Goal: Communication & Community: Ask a question

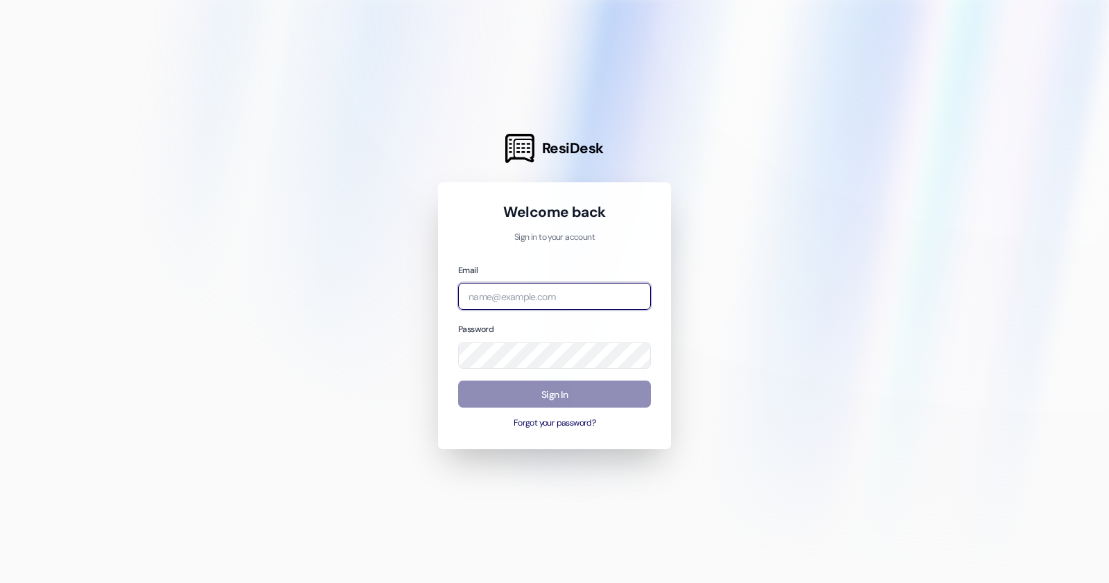
type input "[EMAIL_ADDRESS][DOMAIN_NAME]"
click at [585, 406] on button "Sign In" at bounding box center [554, 393] width 193 height 27
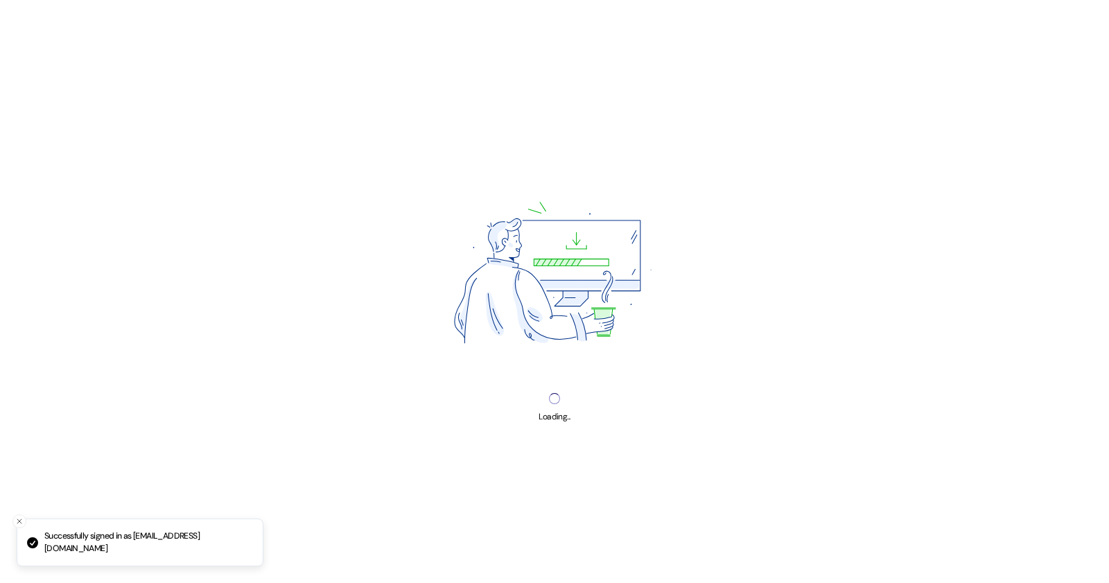
click at [583, 397] on div "Loading..." at bounding box center [554, 291] width 1109 height 583
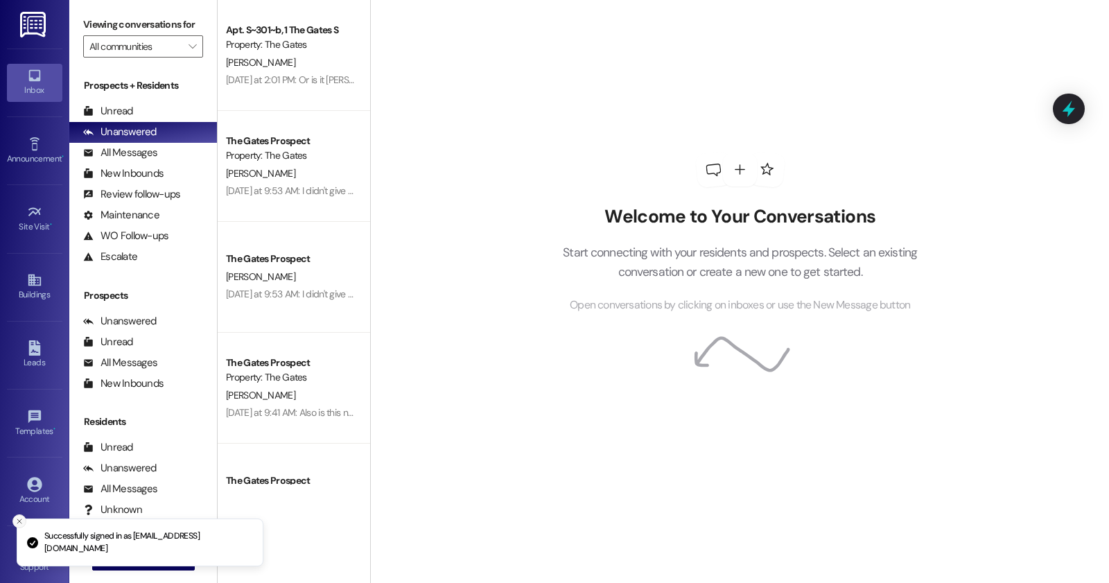
click at [18, 522] on line "Close toast" at bounding box center [19, 521] width 4 height 4
click at [164, 554] on span "New Message" at bounding box center [151, 558] width 57 height 15
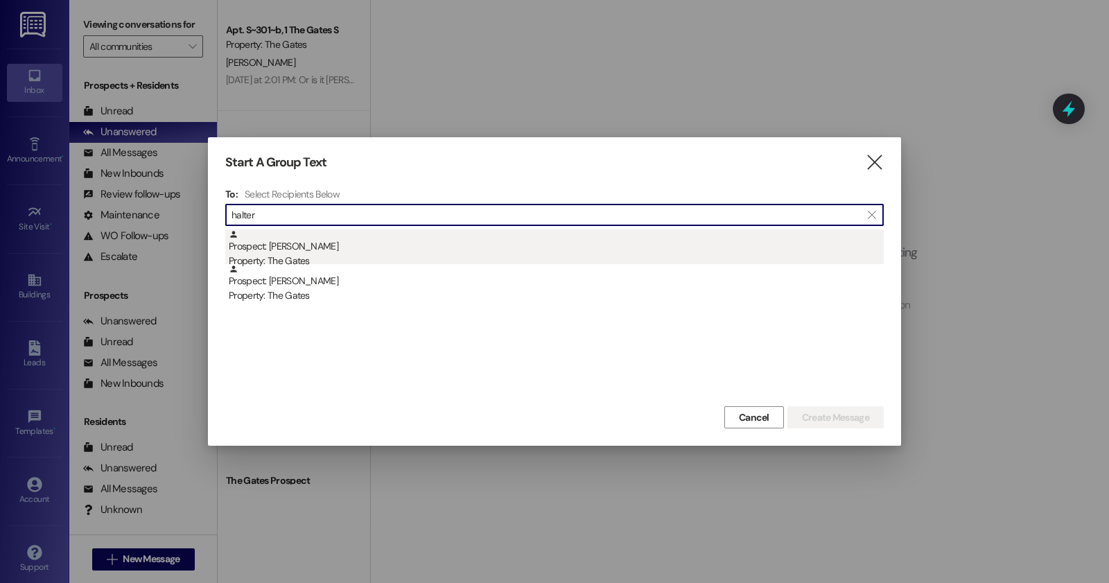
type input "halter"
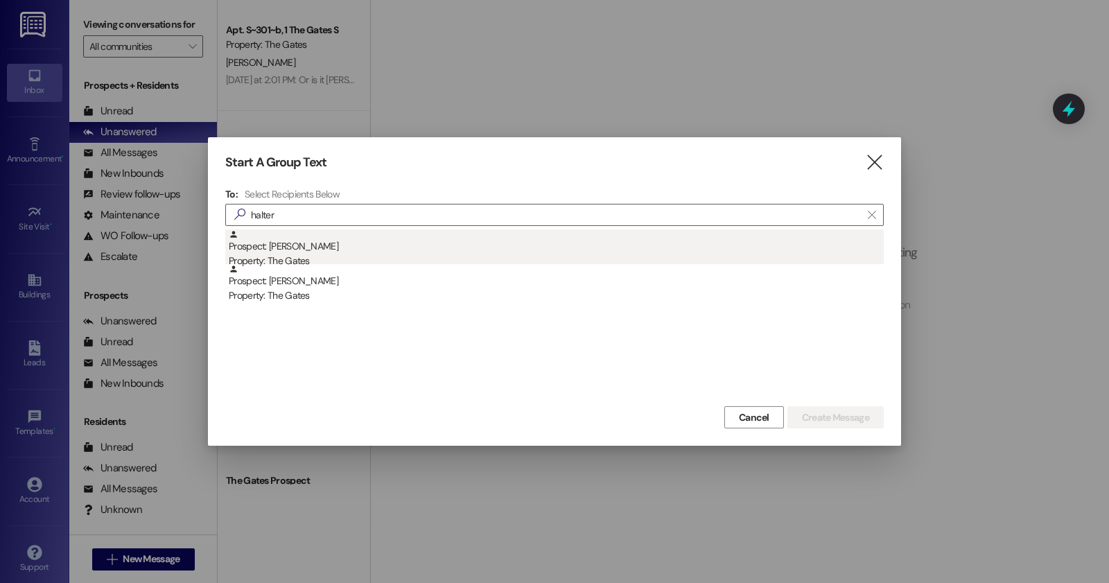
click at [354, 263] on div "Property: The Gates" at bounding box center [556, 261] width 655 height 15
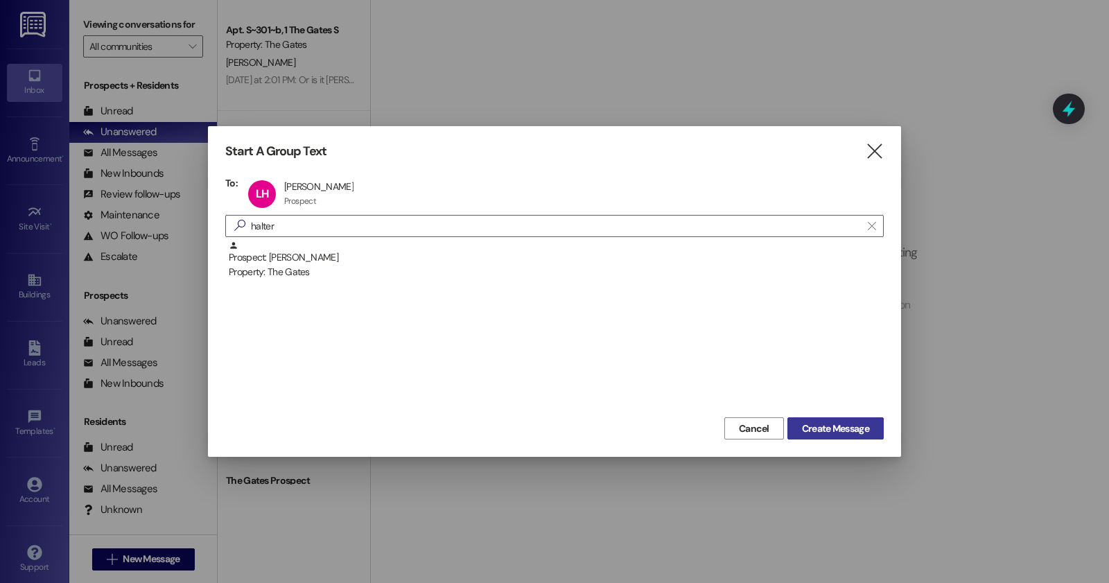
click at [839, 425] on span "Create Message" at bounding box center [835, 428] width 67 height 15
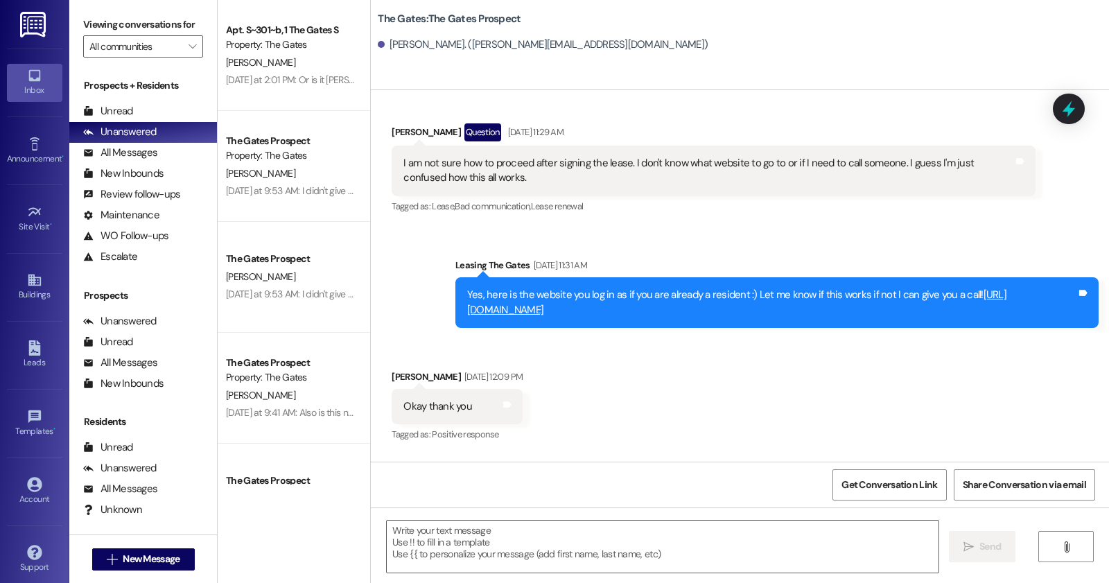
scroll to position [4841, 0]
